Goal: Task Accomplishment & Management: Complete application form

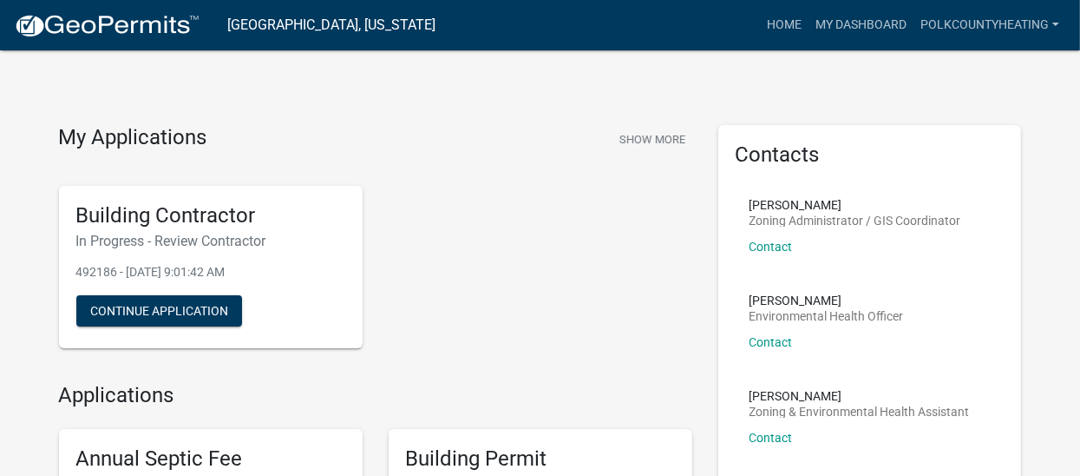
scroll to position [16, 0]
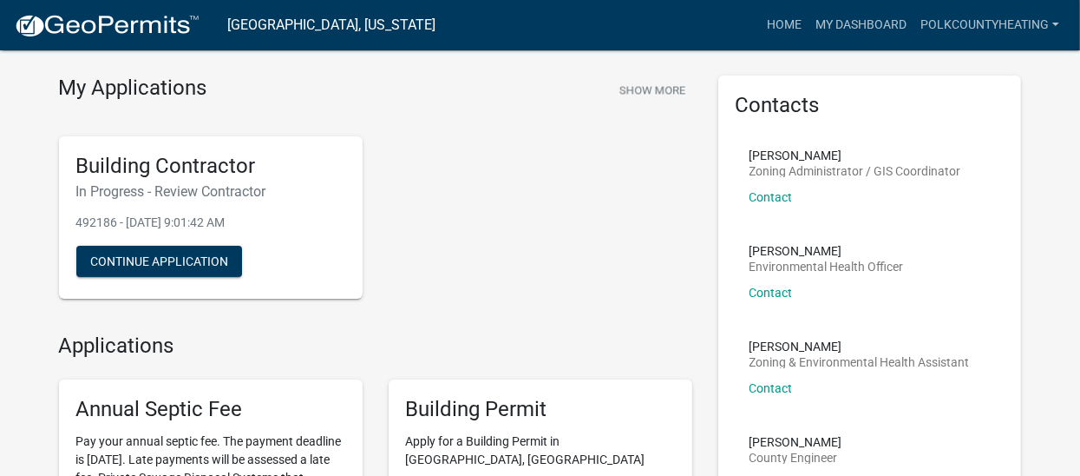
scroll to position [48, 0]
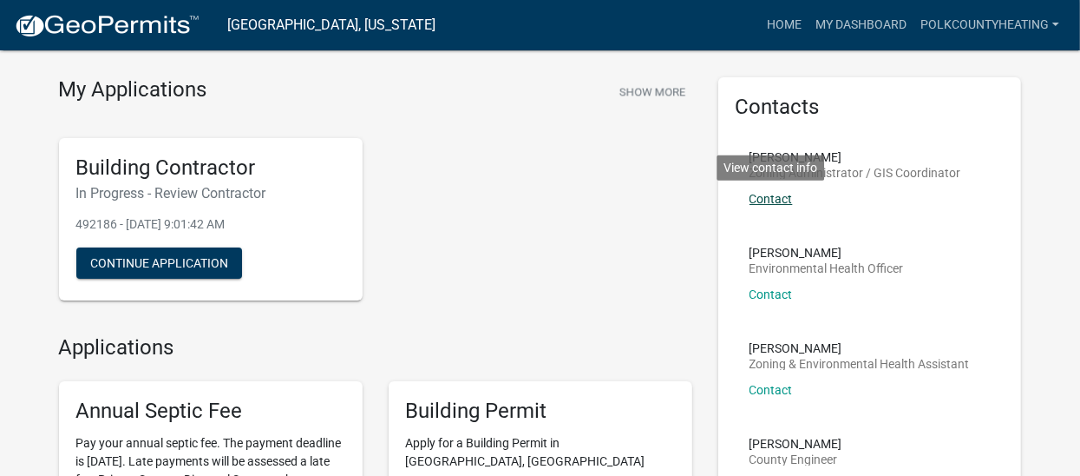
click at [773, 197] on link "Contact" at bounding box center [771, 199] width 43 height 14
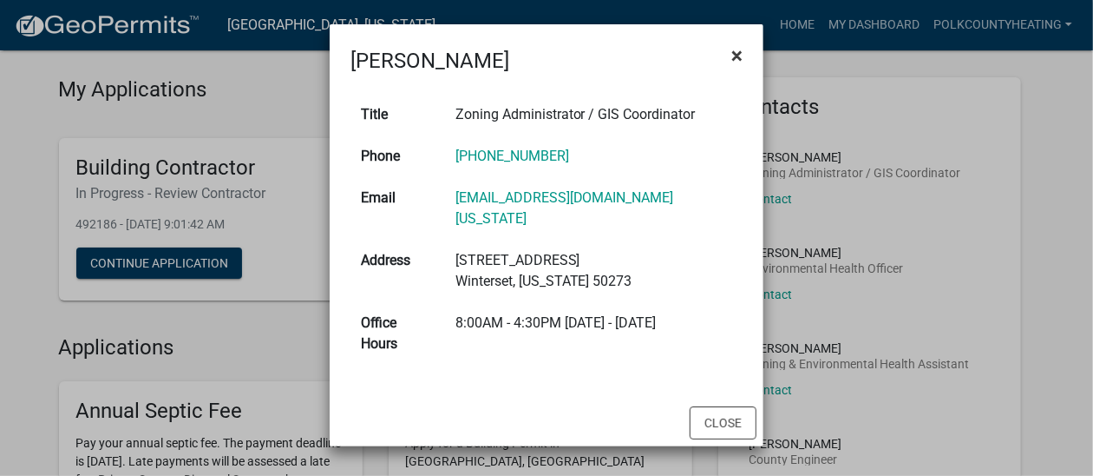
click at [741, 56] on span "×" at bounding box center [737, 55] width 11 height 24
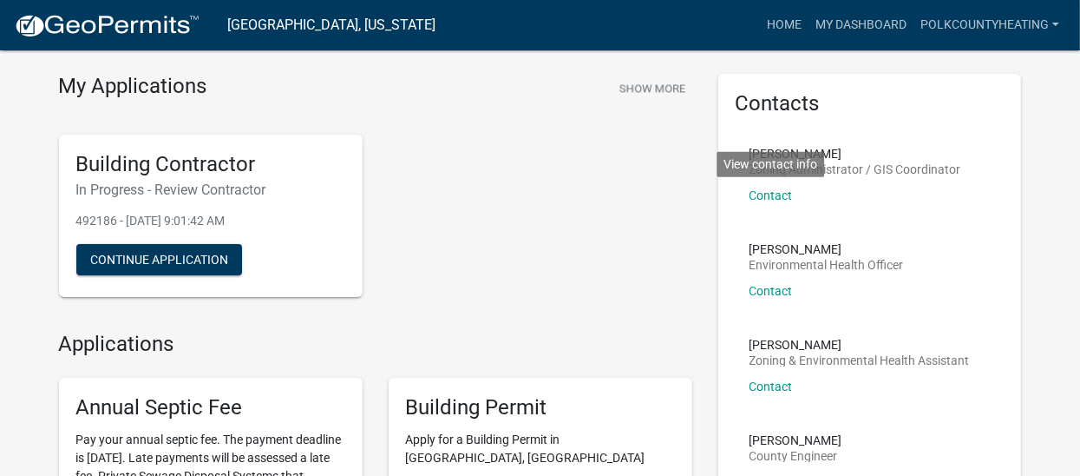
scroll to position [0, 0]
